Goal: Task Accomplishment & Management: Manage account settings

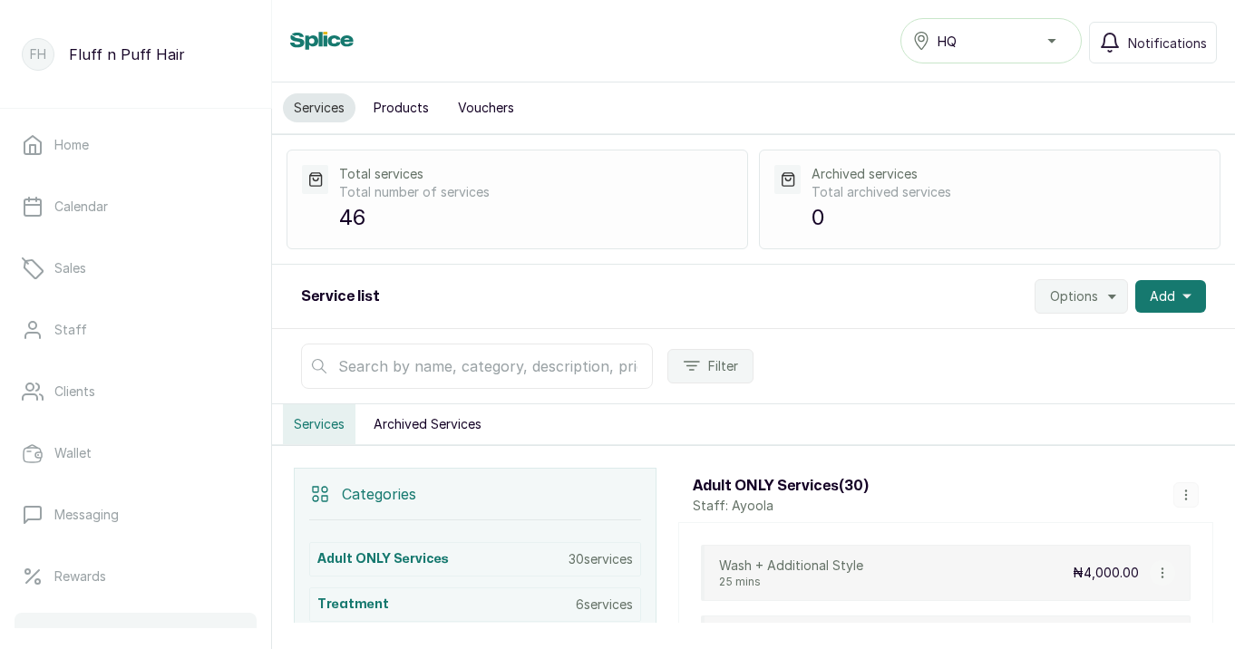
scroll to position [270, 0]
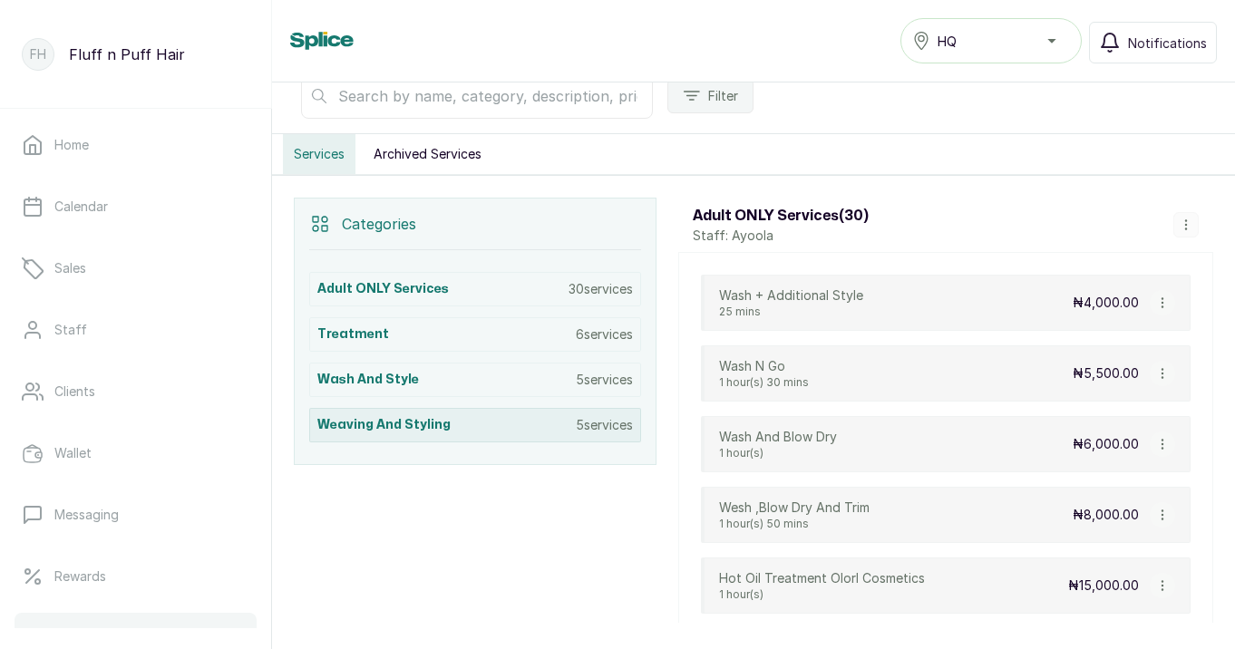
click at [485, 428] on div "Weaving and styling 5 services" at bounding box center [475, 425] width 332 height 34
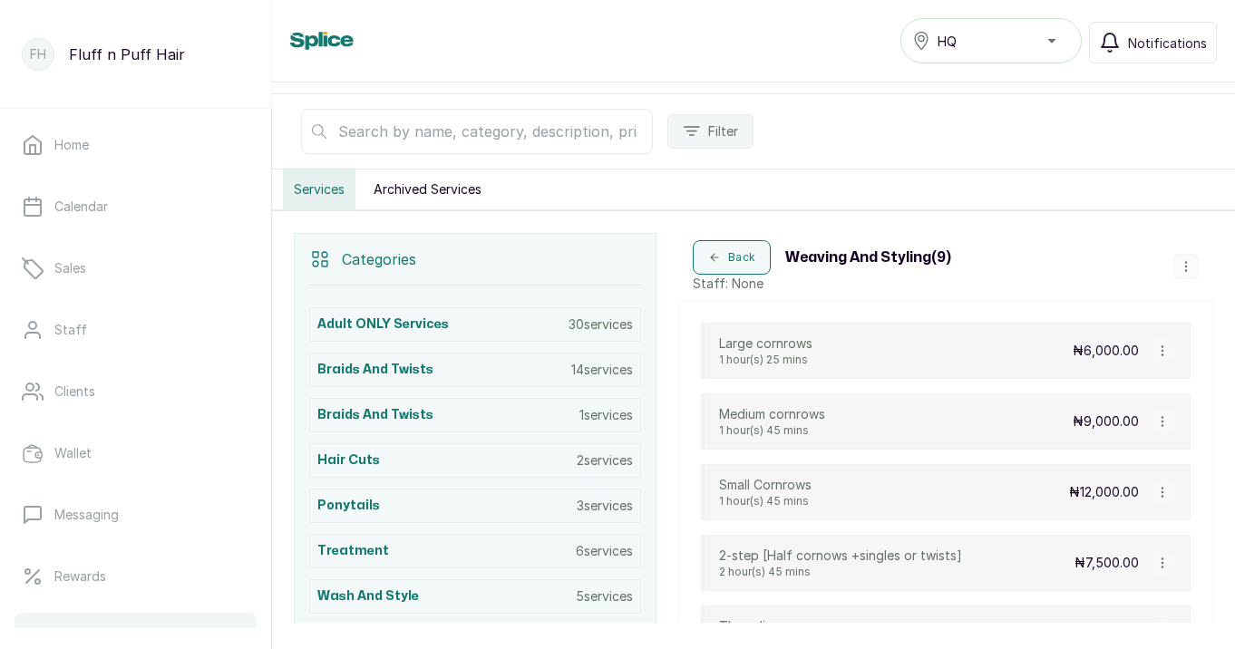
scroll to position [218, 0]
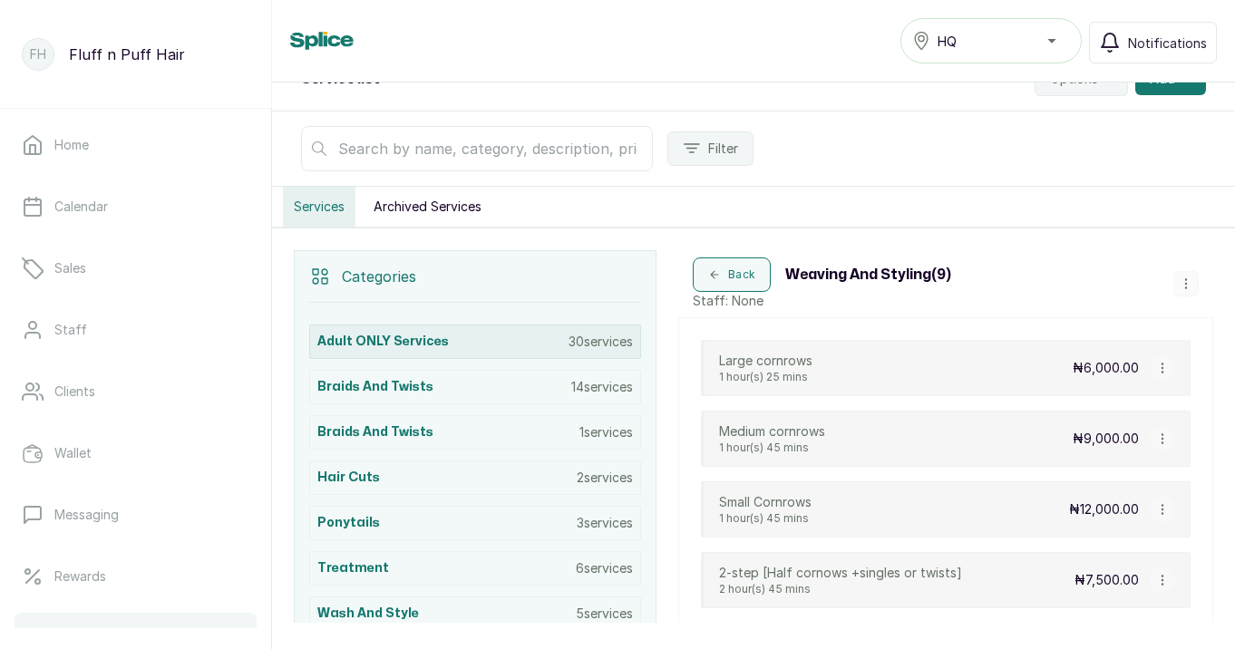
click at [427, 342] on h3 "Adult ONLY Services" at bounding box center [382, 342] width 131 height 18
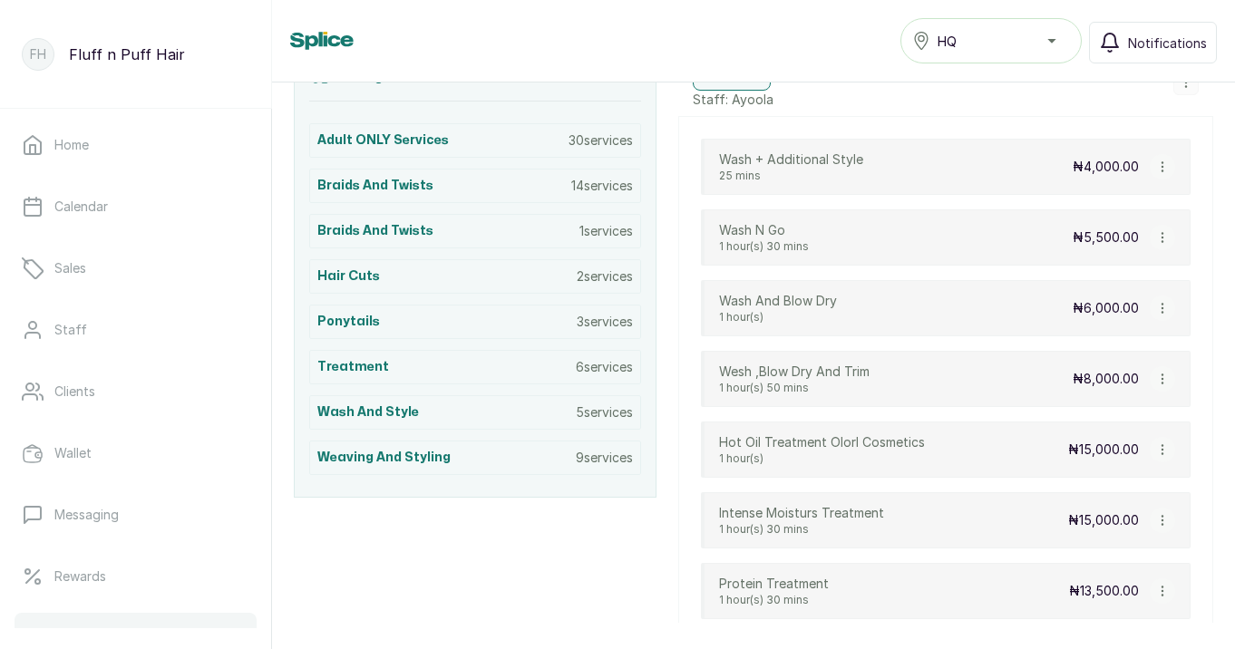
scroll to position [442, 0]
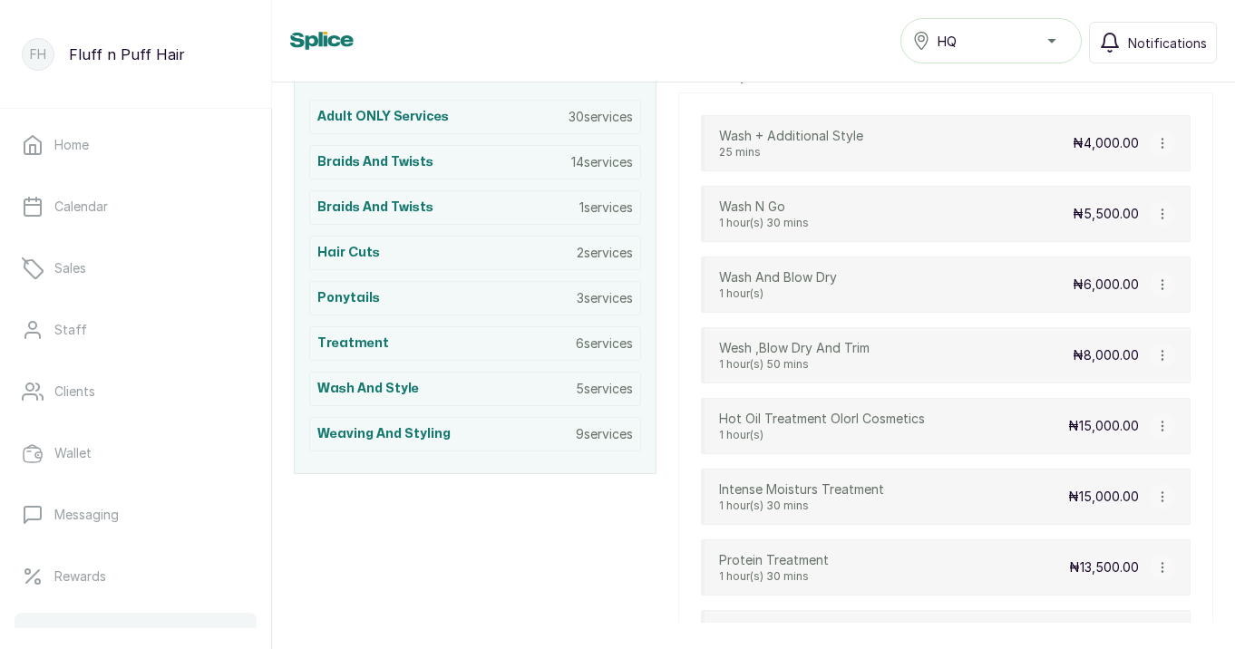
click at [841, 496] on p "Intense Moisturs Treatment" at bounding box center [801, 490] width 165 height 18
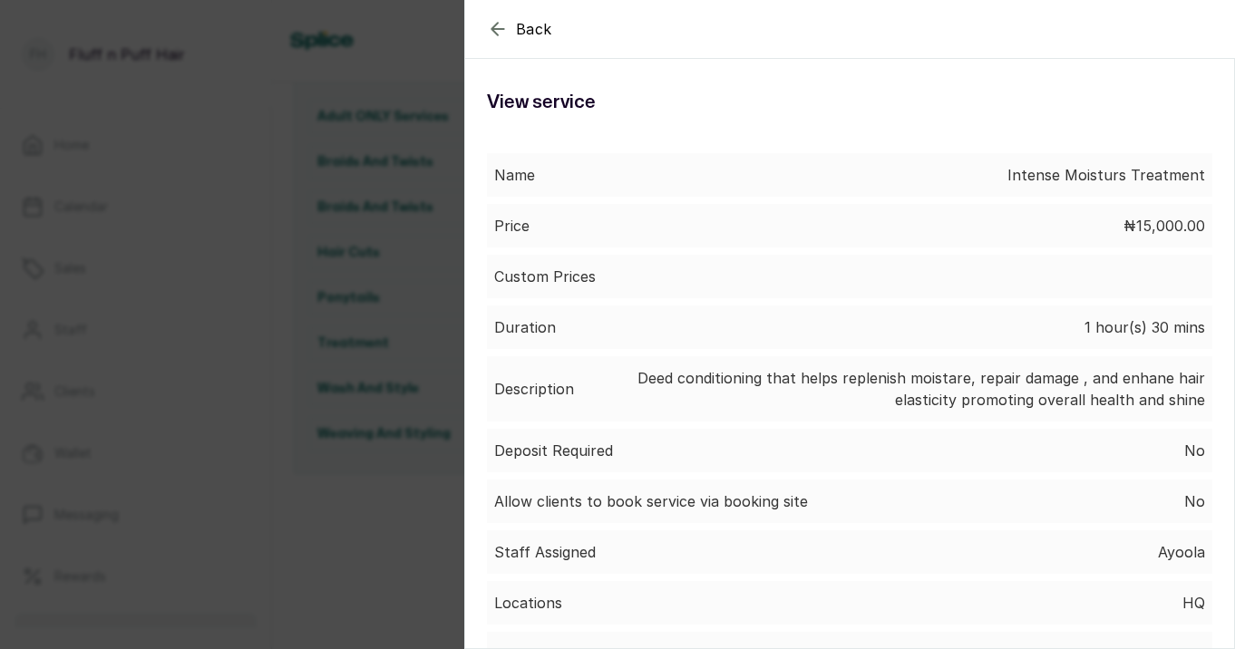
click at [510, 23] on button "Back" at bounding box center [519, 29] width 65 height 22
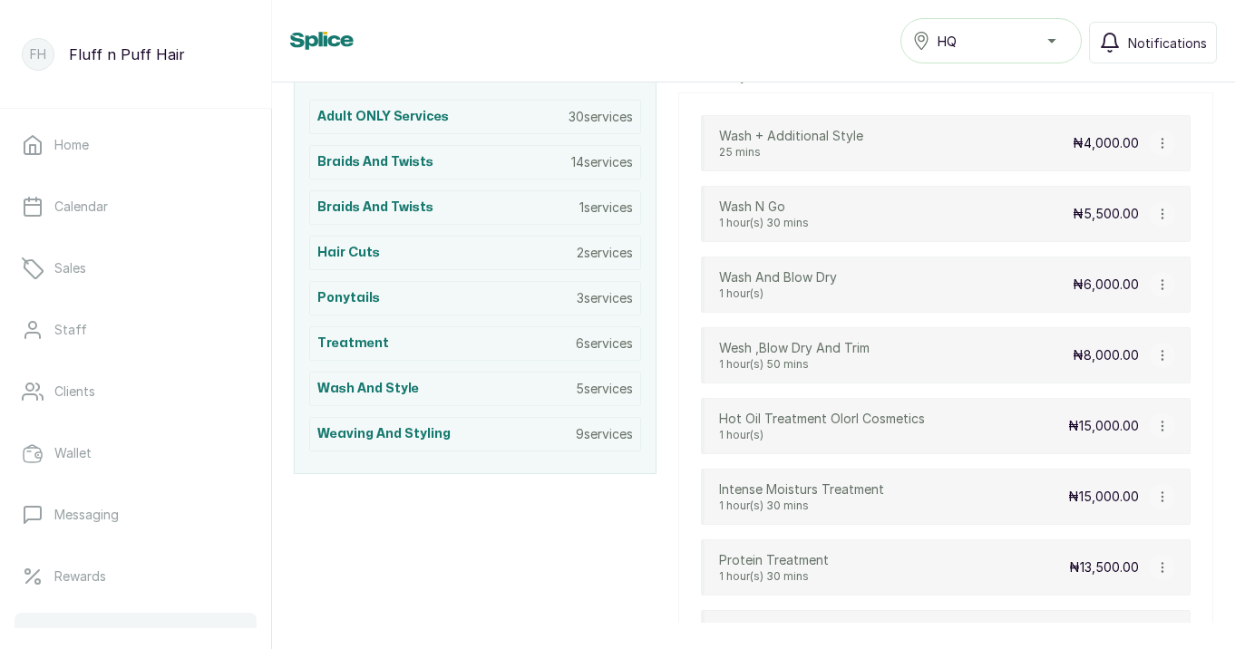
click at [1161, 498] on icon "button" at bounding box center [1162, 497] width 13 height 13
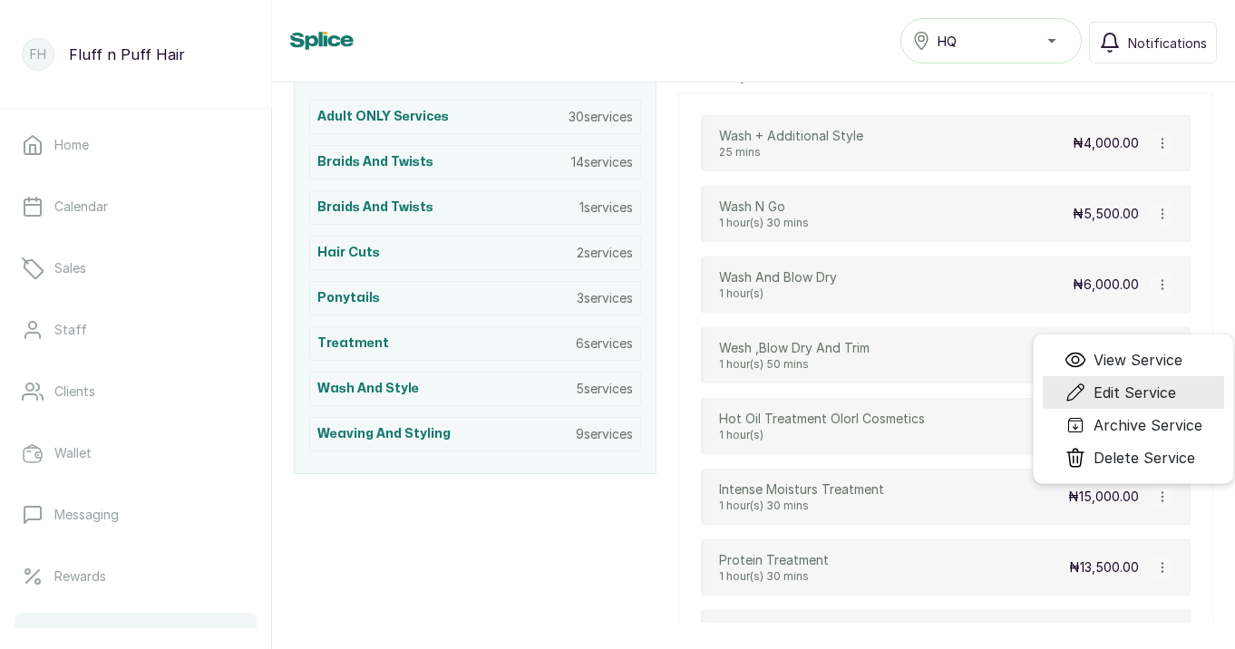
click at [1132, 394] on span "Edit Service" at bounding box center [1134, 393] width 83 height 22
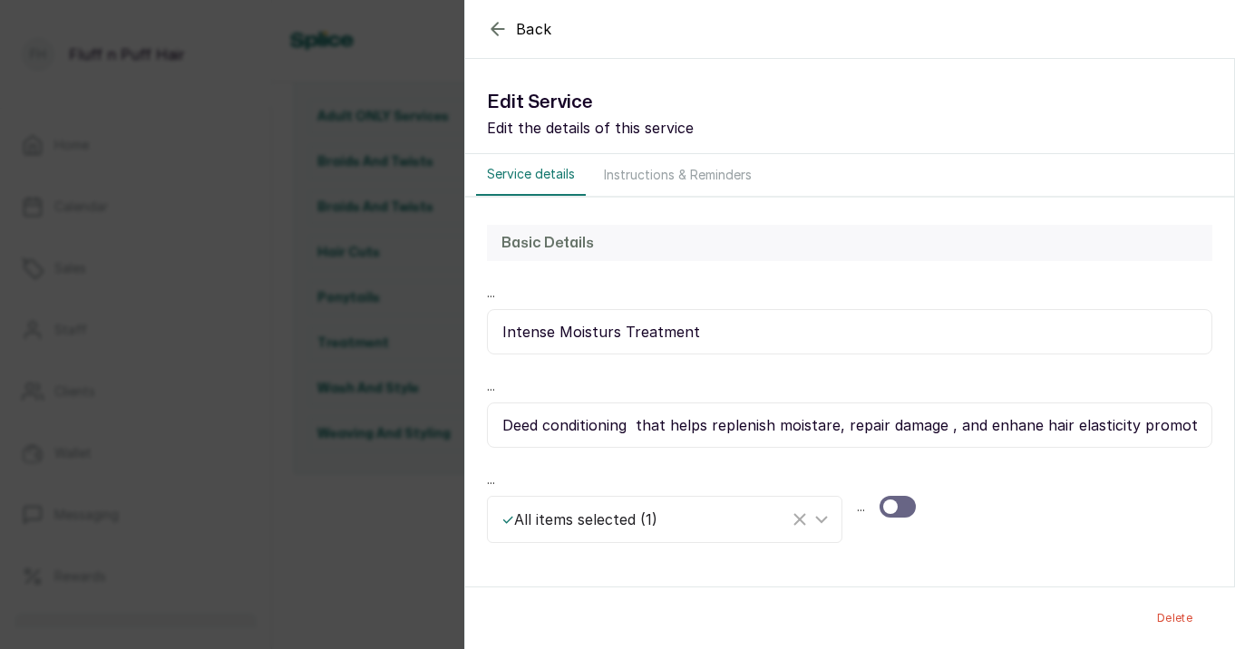
select select "fixed"
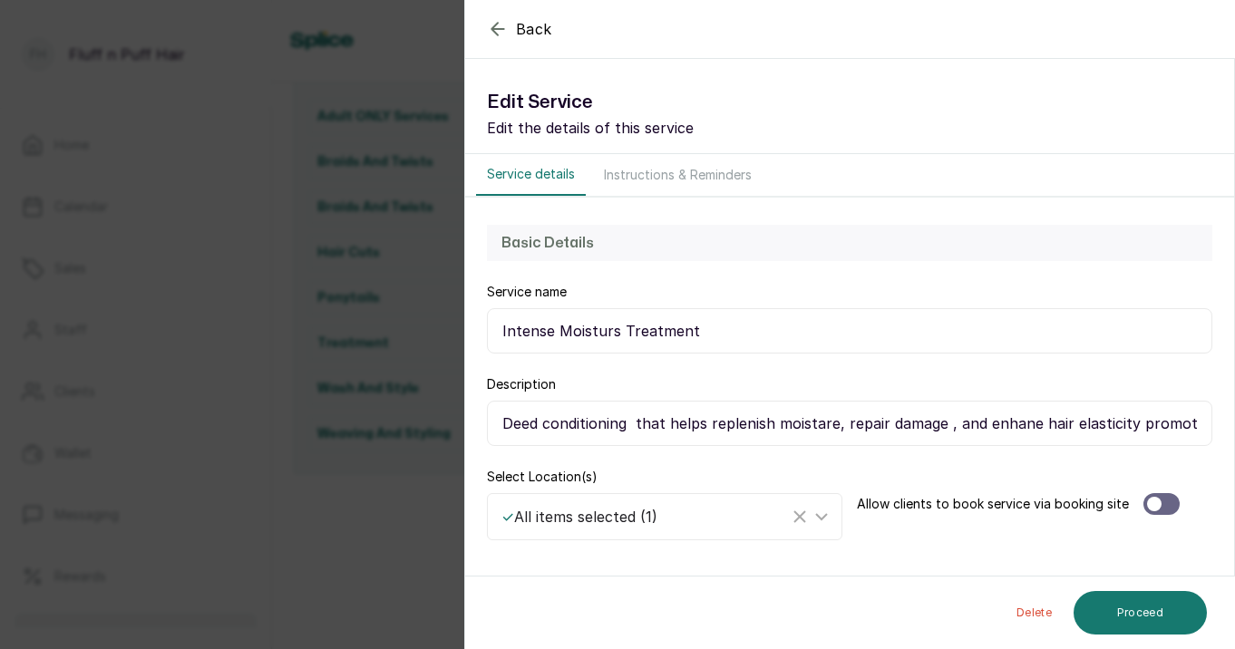
click at [690, 333] on input "Intense Moisturs Treatment" at bounding box center [849, 330] width 725 height 45
click at [494, 30] on icon "button" at bounding box center [498, 29] width 22 height 22
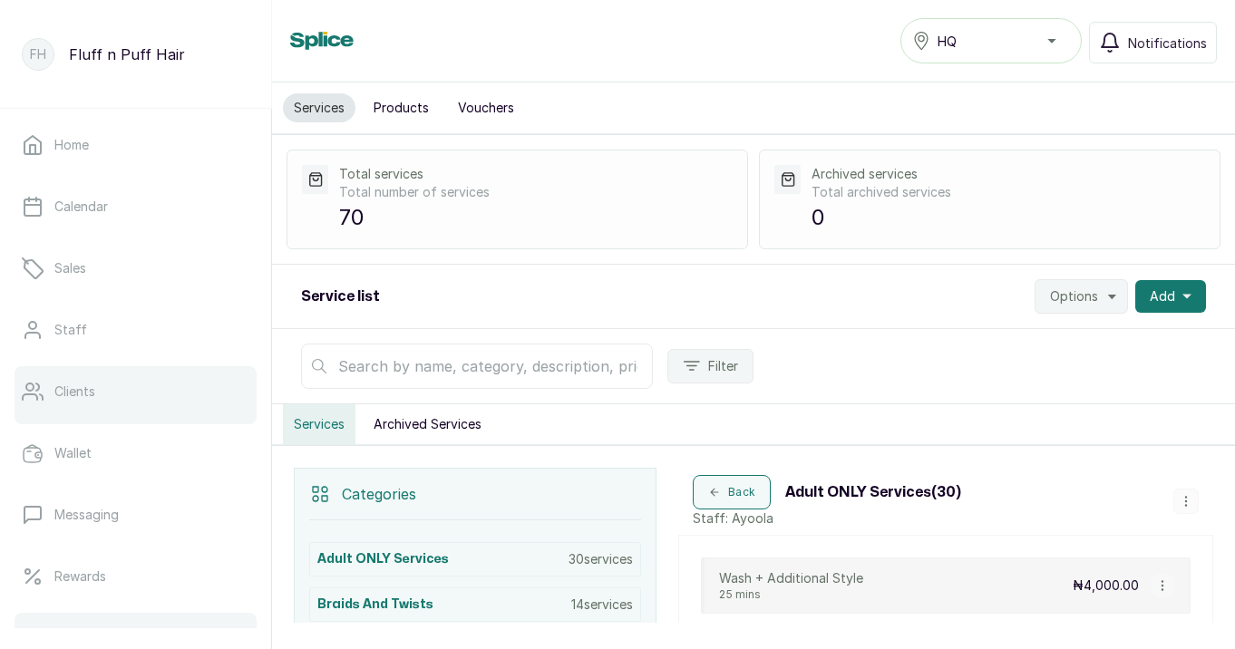
scroll to position [0, 0]
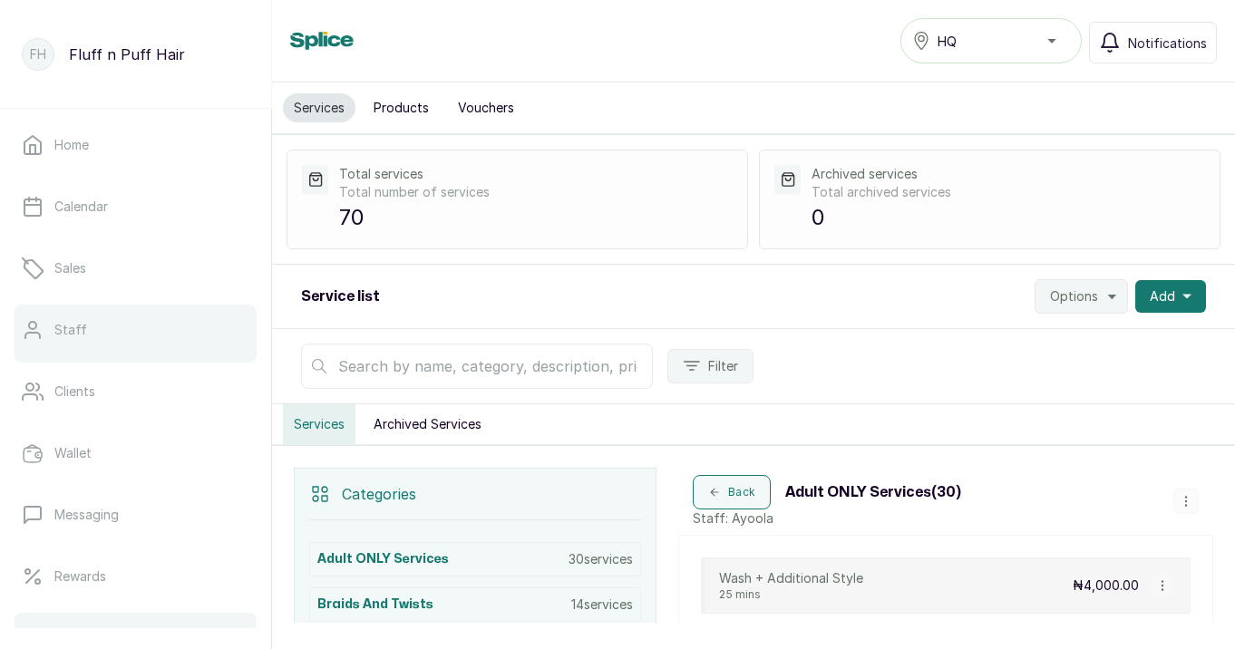
click at [137, 337] on link "Staff" at bounding box center [136, 330] width 242 height 51
